Goal: Navigation & Orientation: Find specific page/section

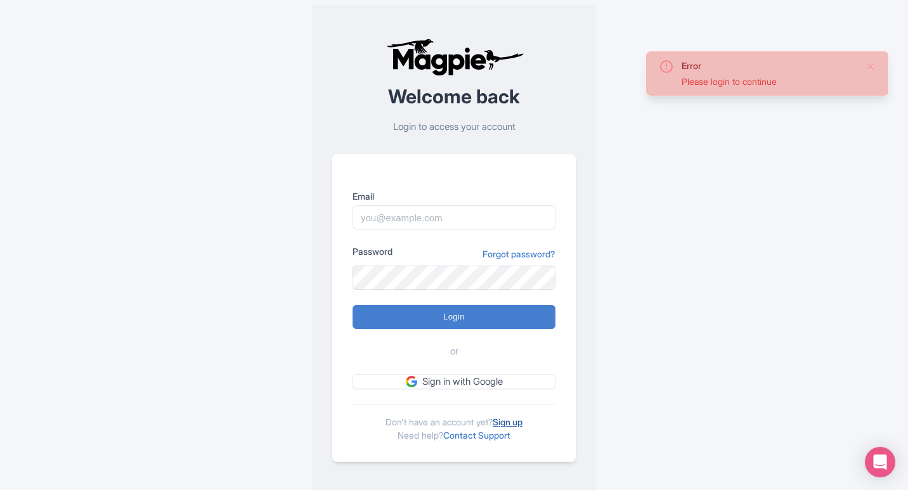
click at [514, 423] on link "Sign up" at bounding box center [508, 422] width 30 height 11
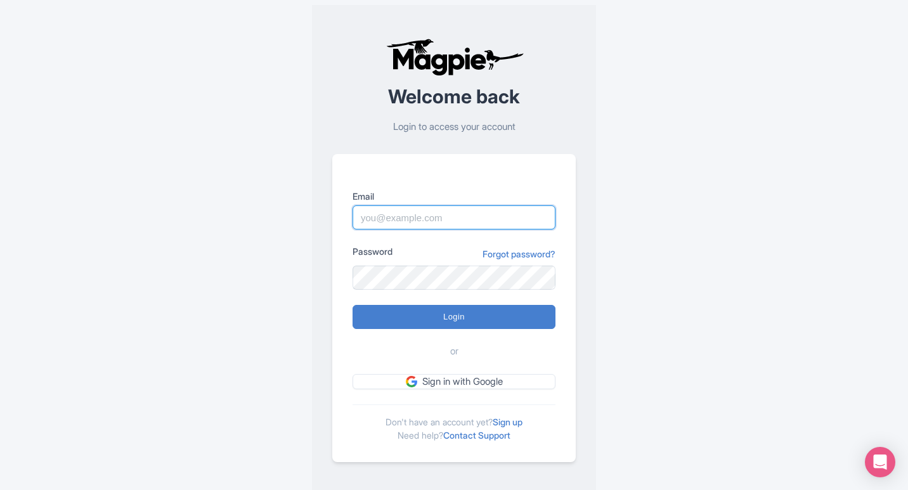
click at [405, 217] on input "Email" at bounding box center [454, 217] width 203 height 24
click at [406, 215] on input "Email" at bounding box center [454, 217] width 203 height 24
paste input "[EMAIL_ADDRESS][DOMAIN_NAME]"
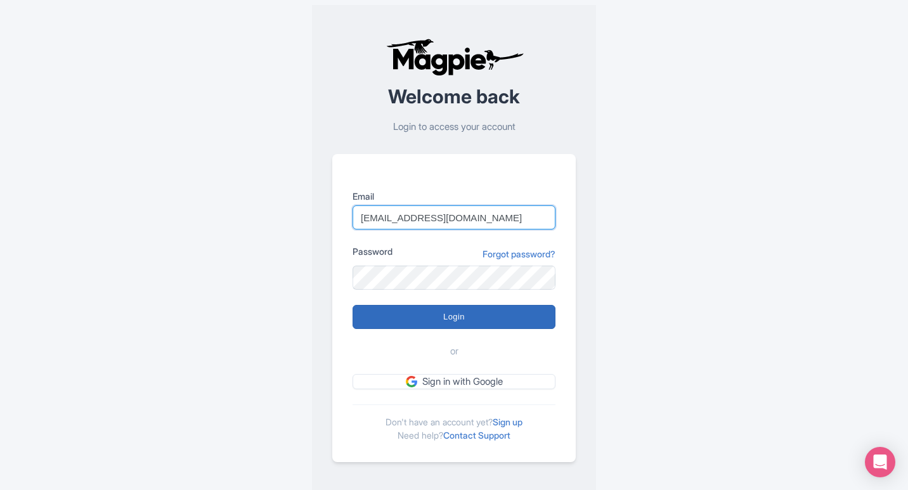
type input "[EMAIL_ADDRESS][DOMAIN_NAME]"
click at [463, 308] on input "Login" at bounding box center [454, 317] width 203 height 24
type input "Logging in..."
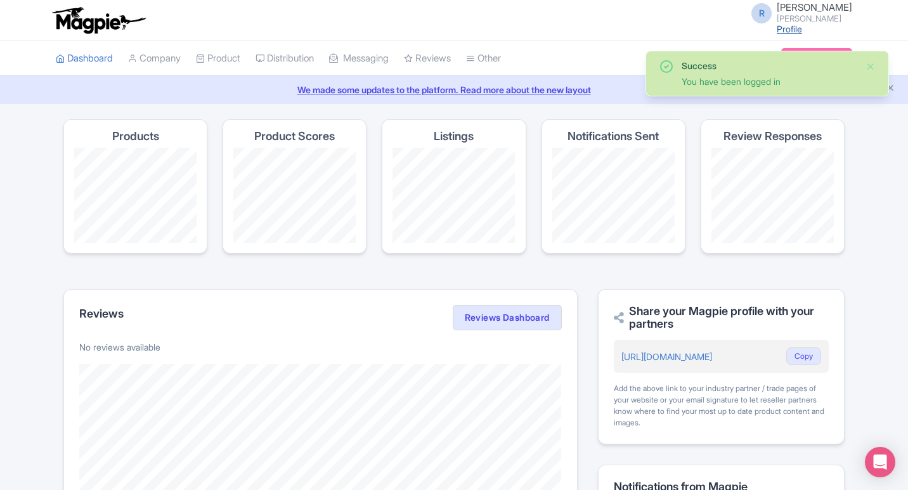
click at [802, 30] on link "Profile" at bounding box center [789, 28] width 25 height 11
